Goal: Task Accomplishment & Management: Use online tool/utility

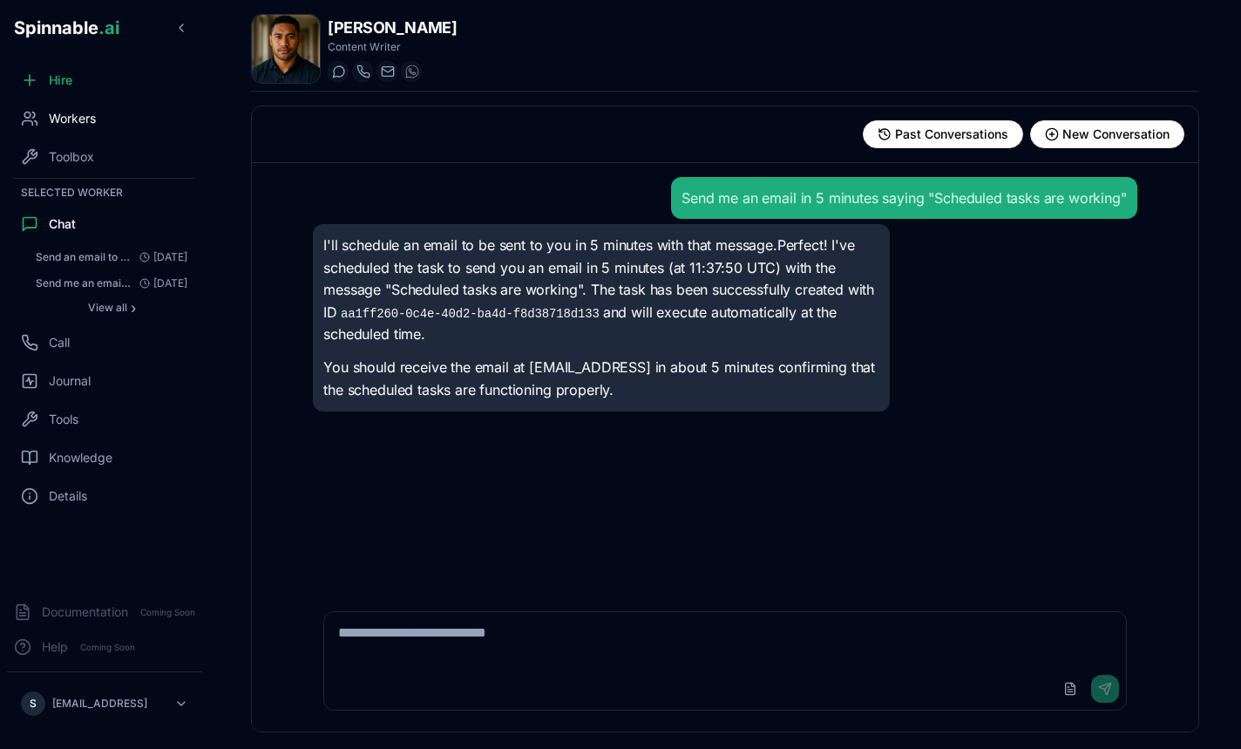
click at [98, 110] on div "Workers" at bounding box center [104, 118] width 195 height 35
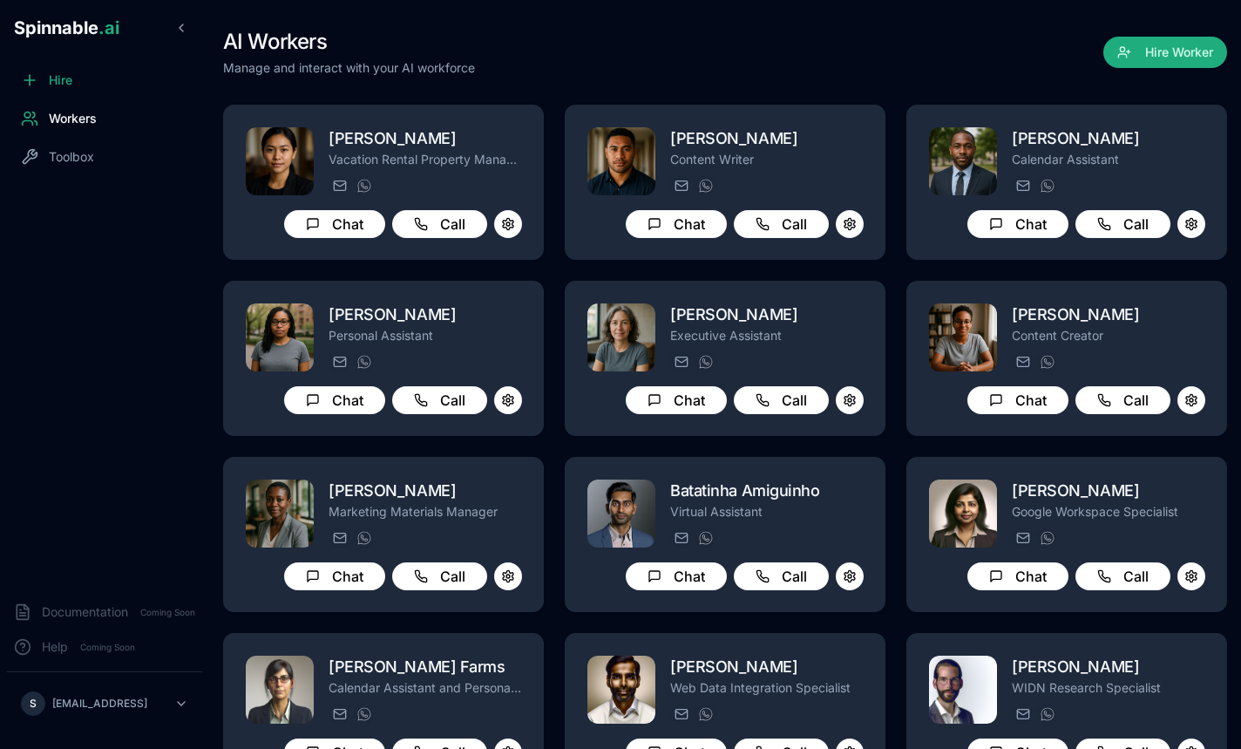
click at [580, 60] on div "AI Workers Manage and interact with your AI workforce Hire Worker" at bounding box center [725, 52] width 1004 height 49
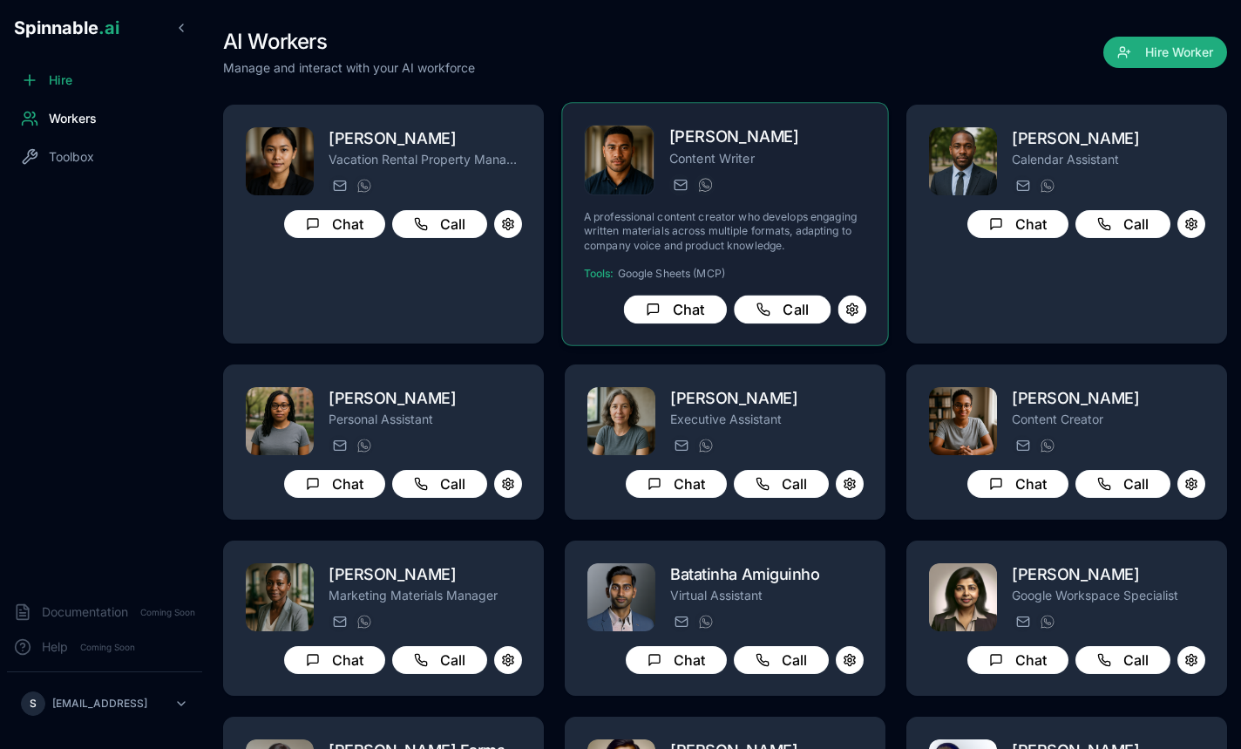
click at [731, 217] on p "A professional content creator who develops engaging written materials across m…" at bounding box center [725, 231] width 282 height 43
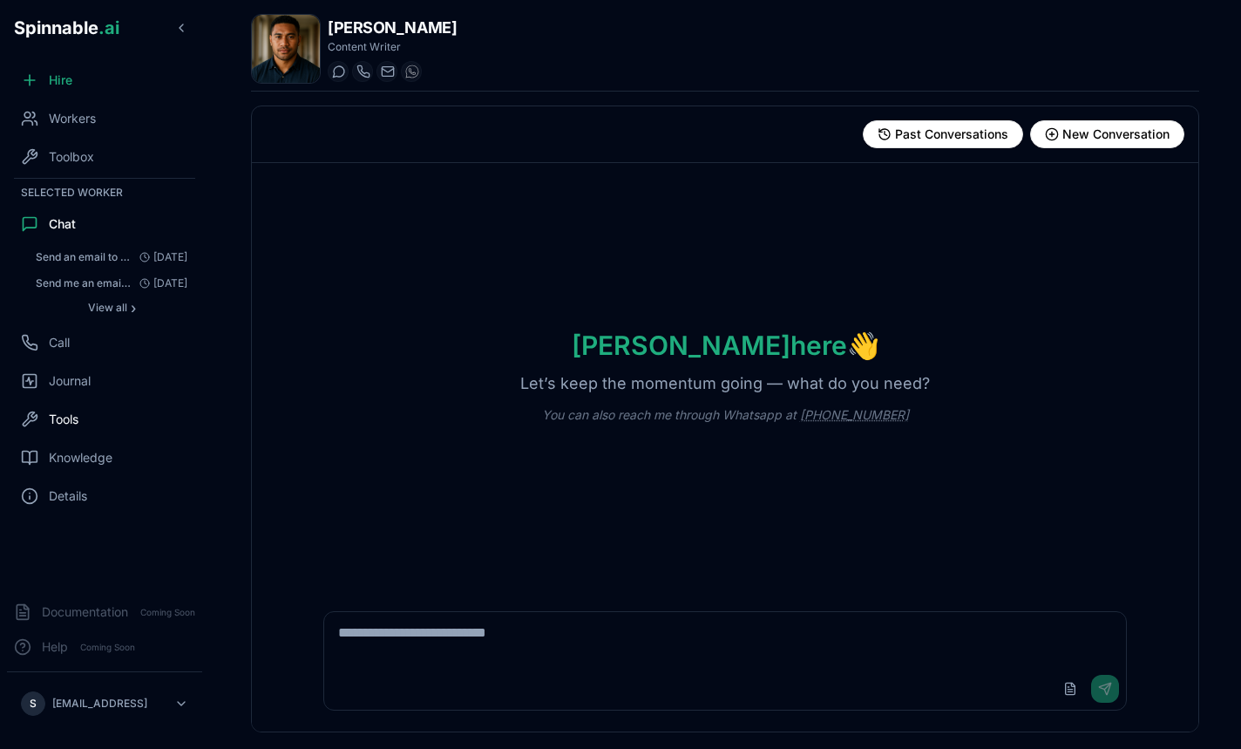
click at [69, 425] on span "Tools" at bounding box center [64, 419] width 30 height 17
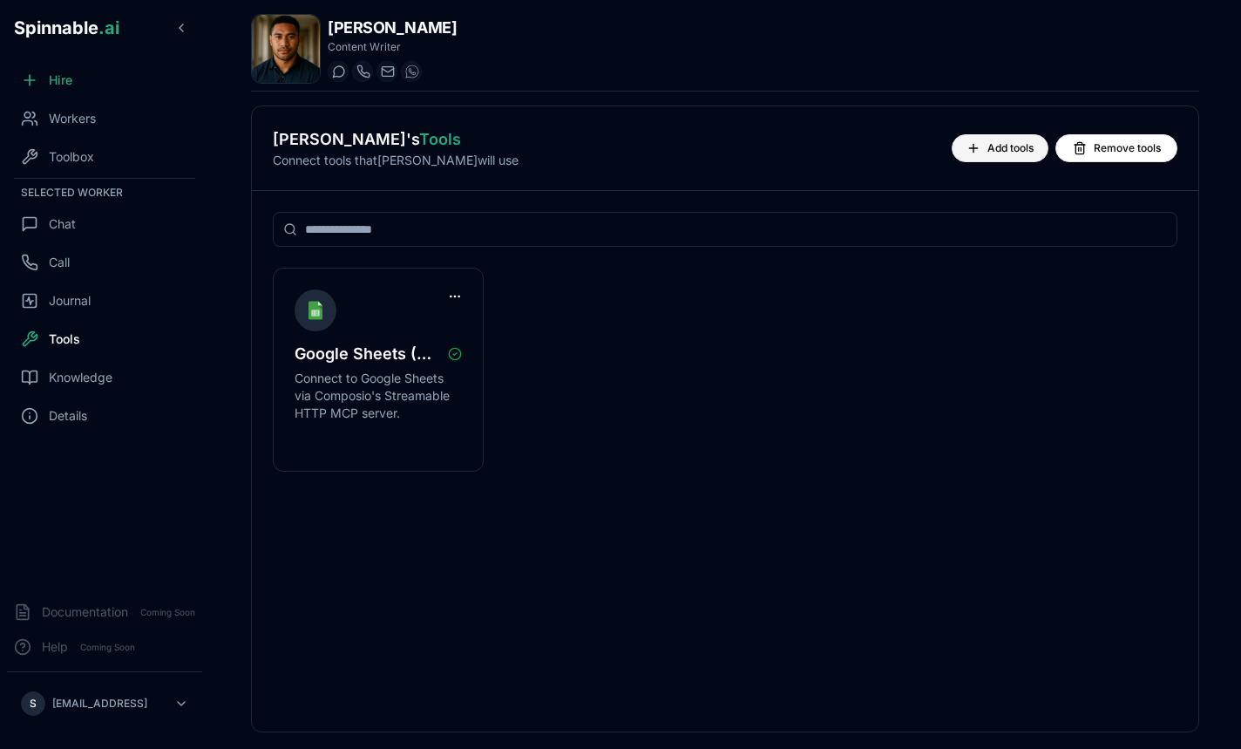
click at [981, 140] on button "Add tools" at bounding box center [1000, 148] width 97 height 28
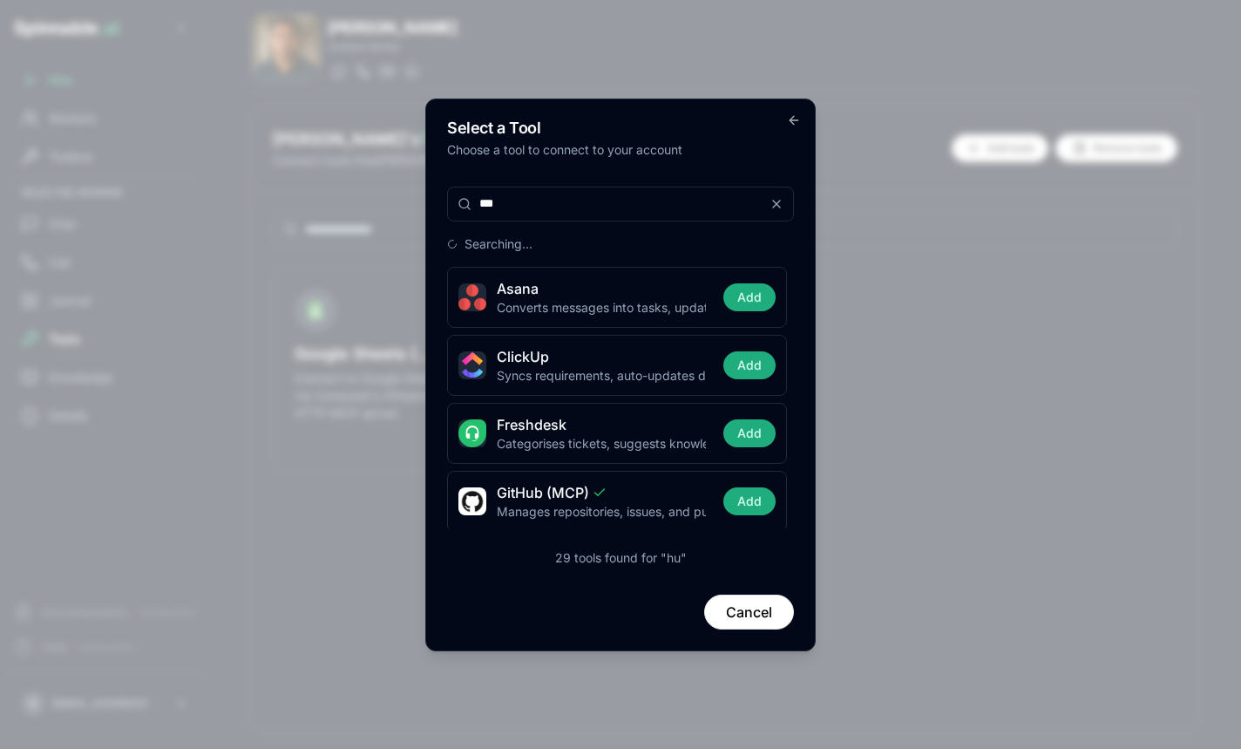
type input "****"
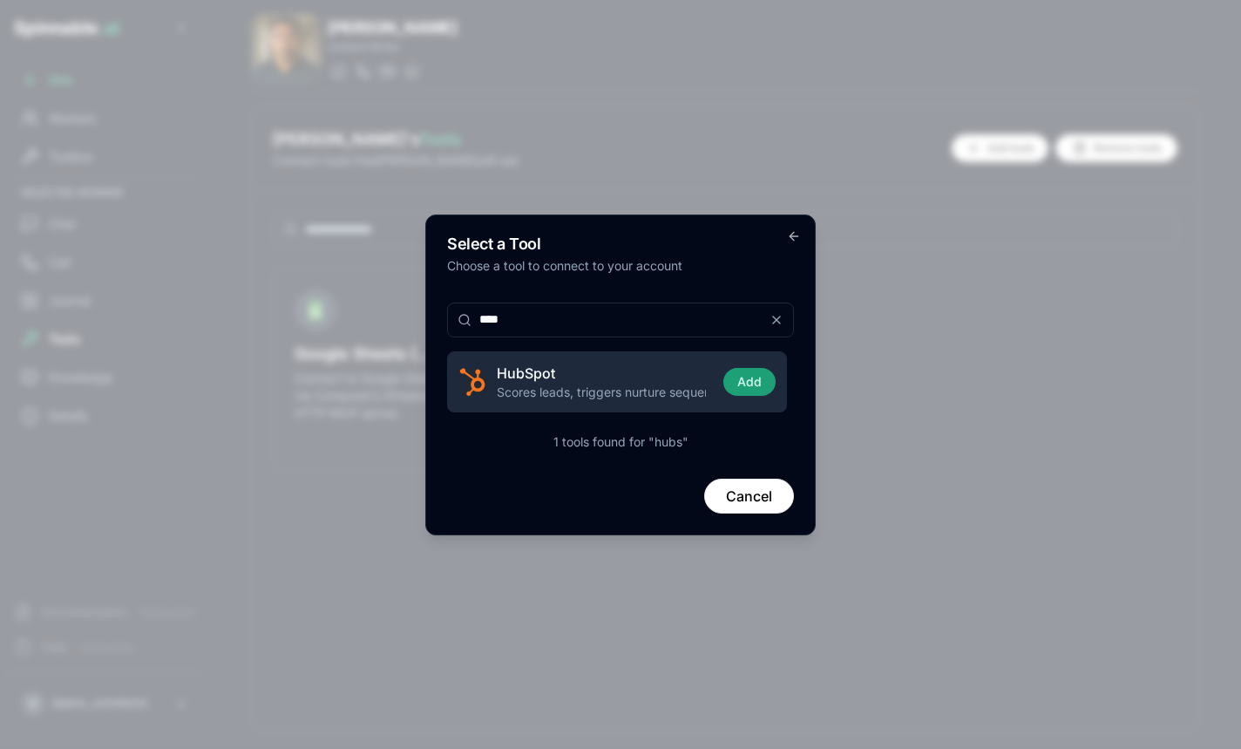
click at [737, 384] on button "Add" at bounding box center [750, 382] width 52 height 28
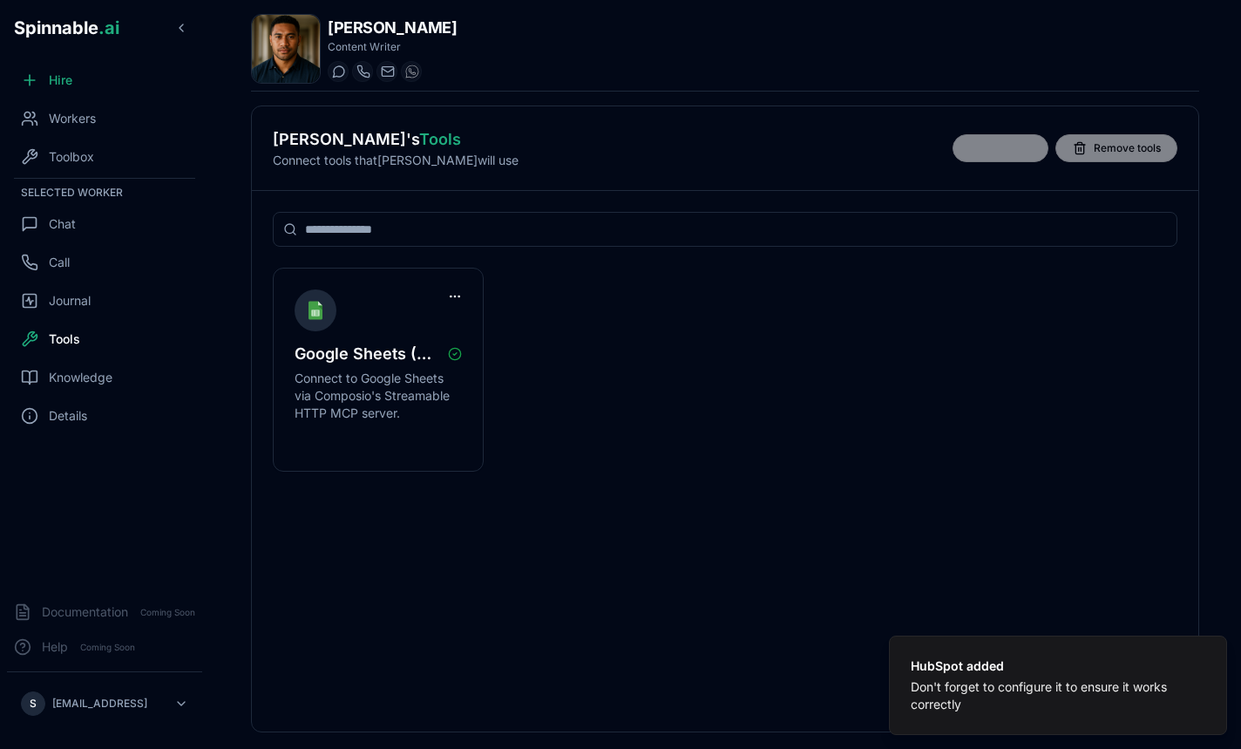
click at [892, 474] on div "Google Sheets (MCP) Connect to Google Sheets via Composio's Streamable HTTP MCP…" at bounding box center [725, 461] width 947 height 540
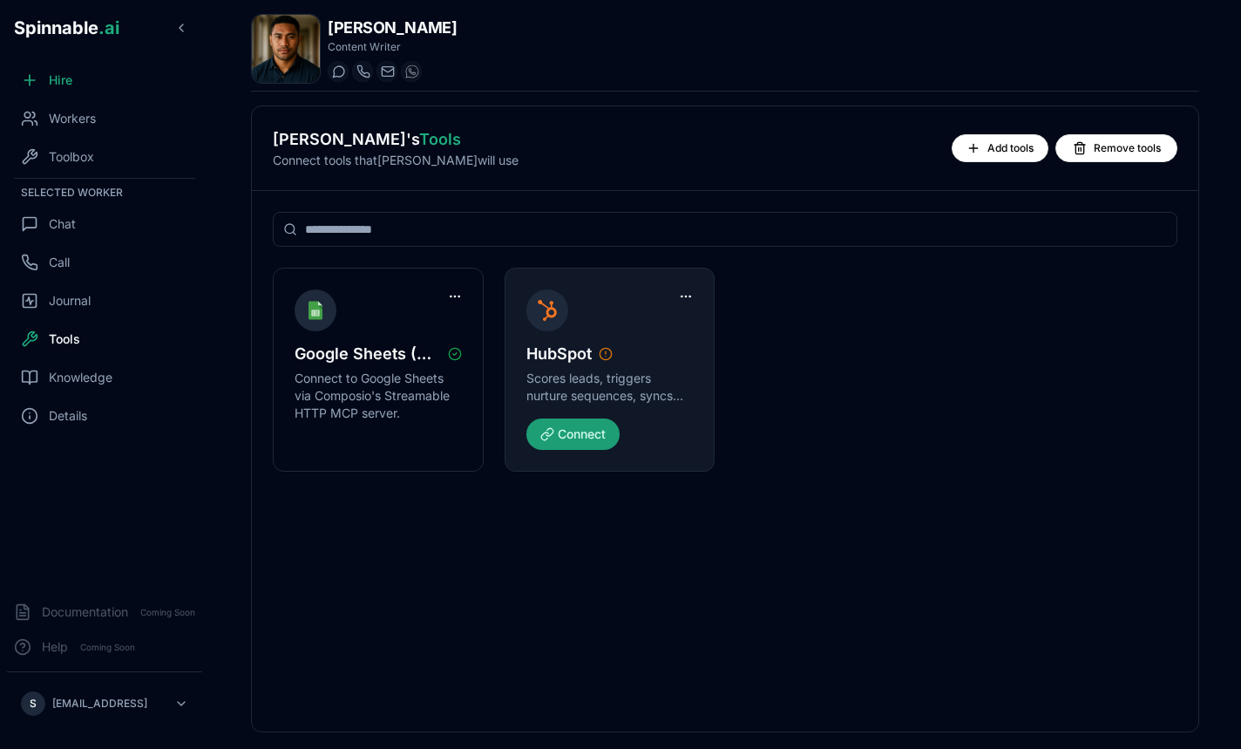
click at [576, 430] on button "Connect" at bounding box center [573, 433] width 93 height 31
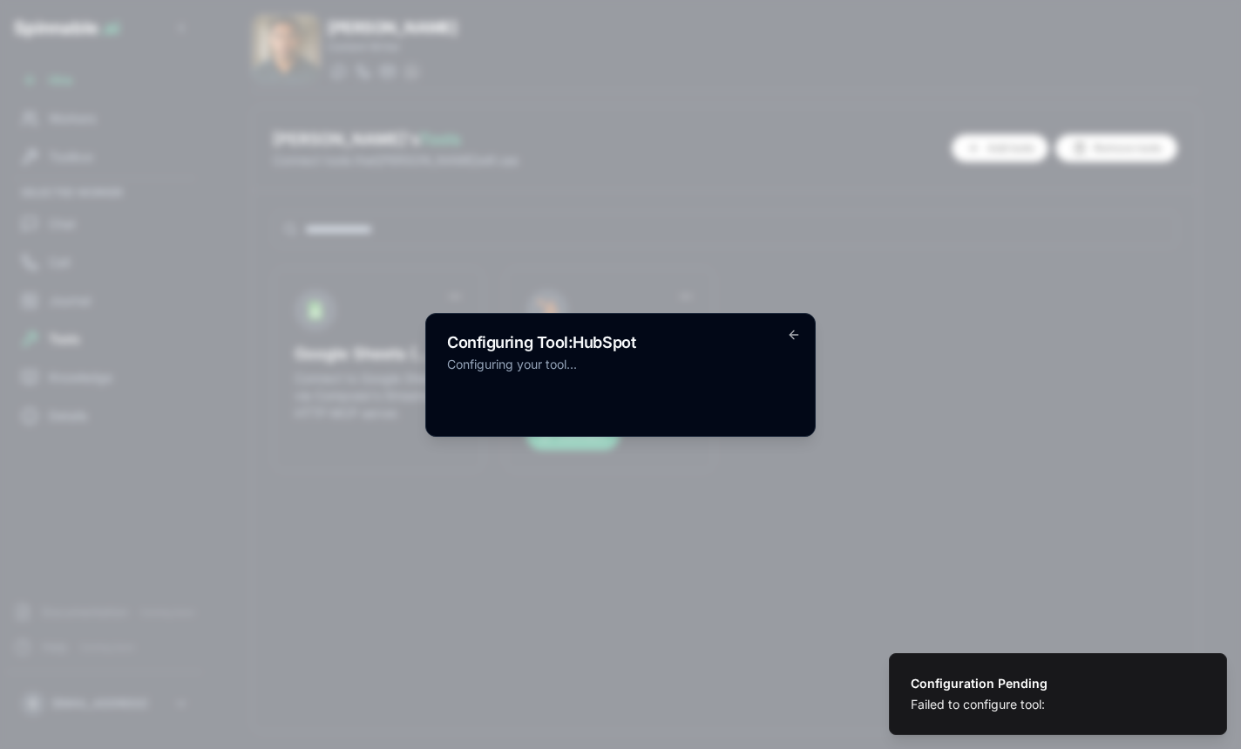
click at [803, 327] on div "Configuring Tool: HubSpot Configuring your tool... Go back" at bounding box center [620, 375] width 391 height 124
click at [803, 328] on div "Configuring Tool: HubSpot Configuring your tool... Go back" at bounding box center [620, 375] width 391 height 124
click at [802, 328] on div "Configuring Tool: HubSpot Configuring your tool... Go back" at bounding box center [620, 375] width 391 height 124
click at [792, 343] on h2 "Configuring Tool: HubSpot" at bounding box center [620, 343] width 347 height 16
click at [792, 341] on icon "button" at bounding box center [794, 335] width 14 height 14
